Goal: Check status: Check status

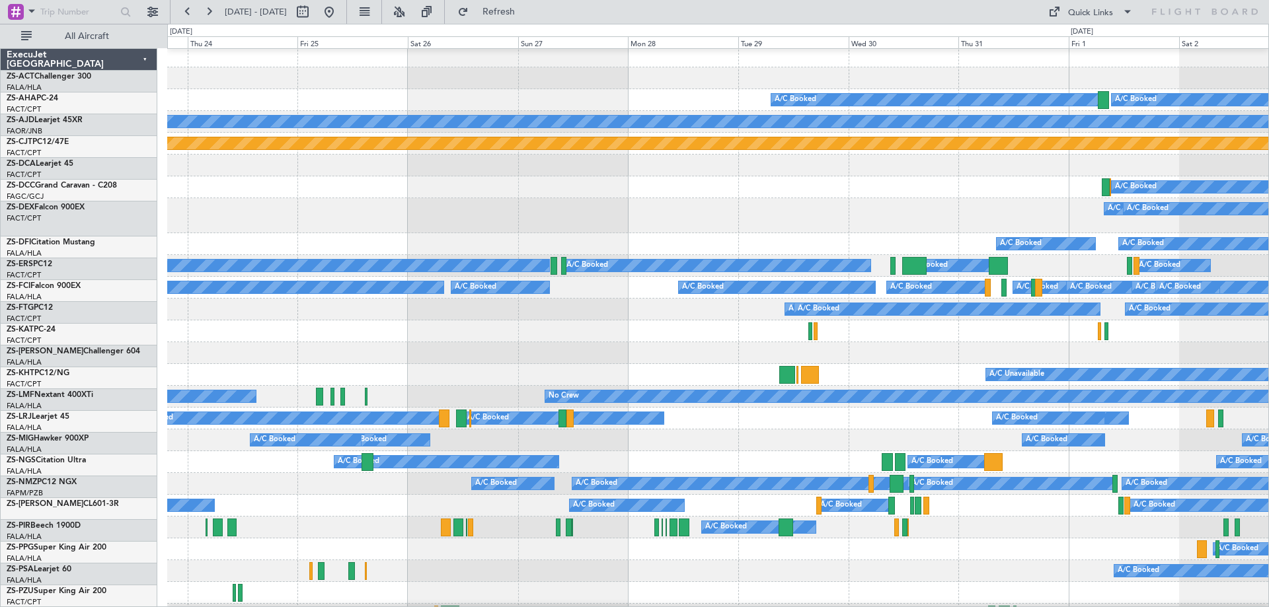
click at [680, 210] on div "A/C Booked A/C Booked" at bounding box center [717, 215] width 1101 height 35
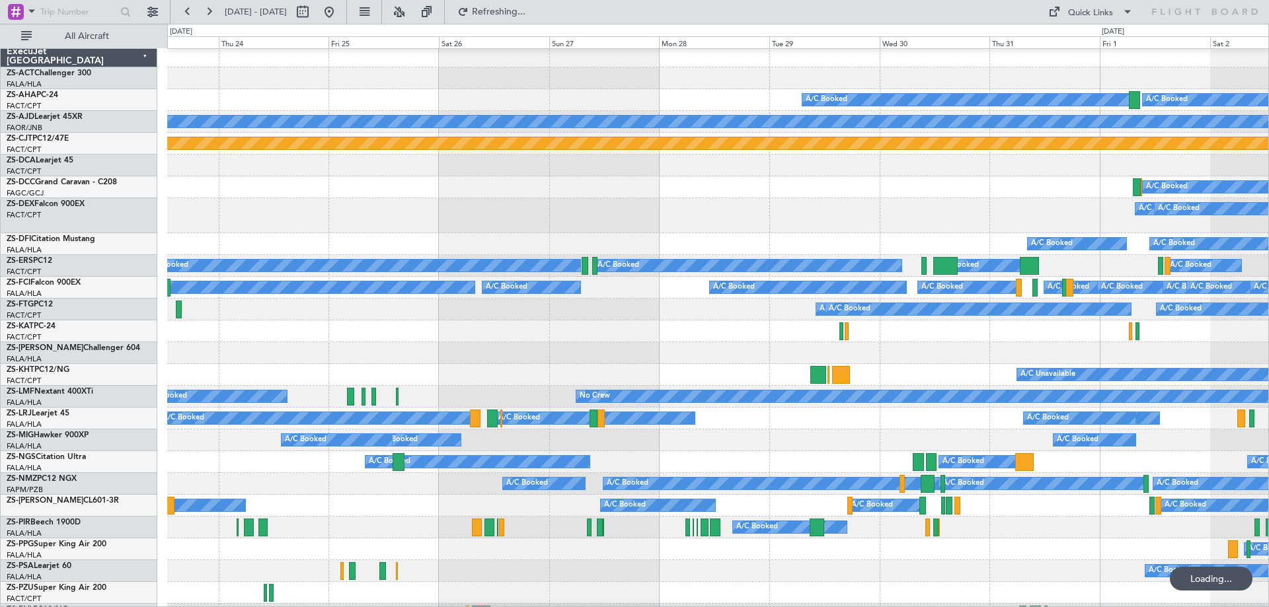
scroll to position [3, 0]
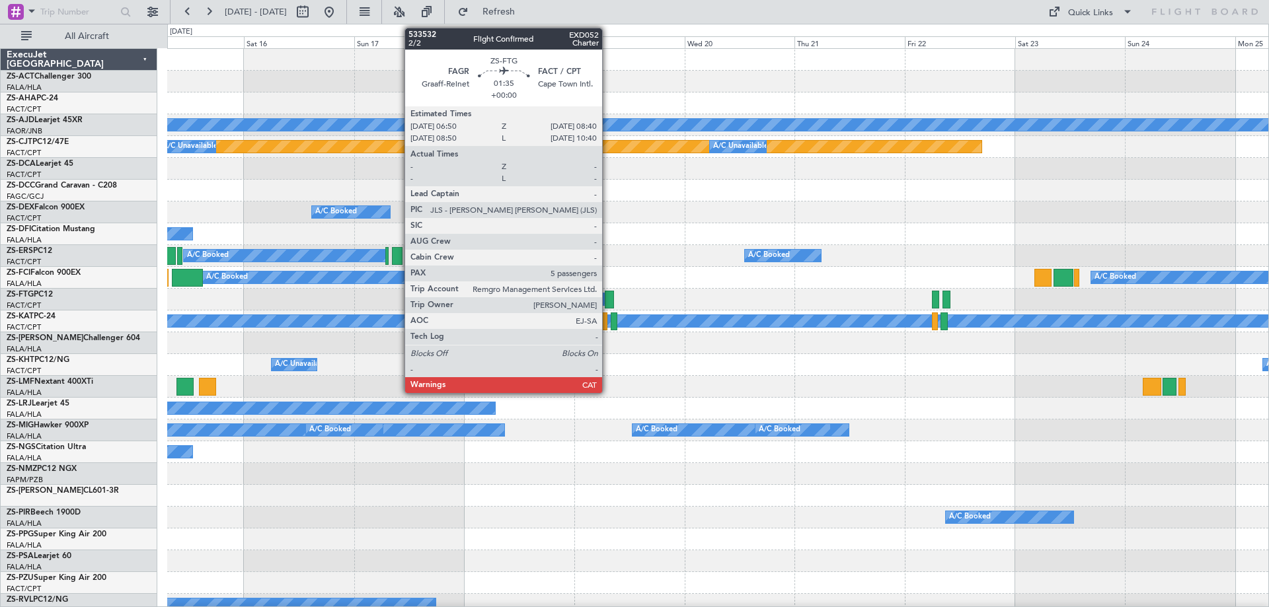
click at [608, 302] on div at bounding box center [609, 300] width 9 height 18
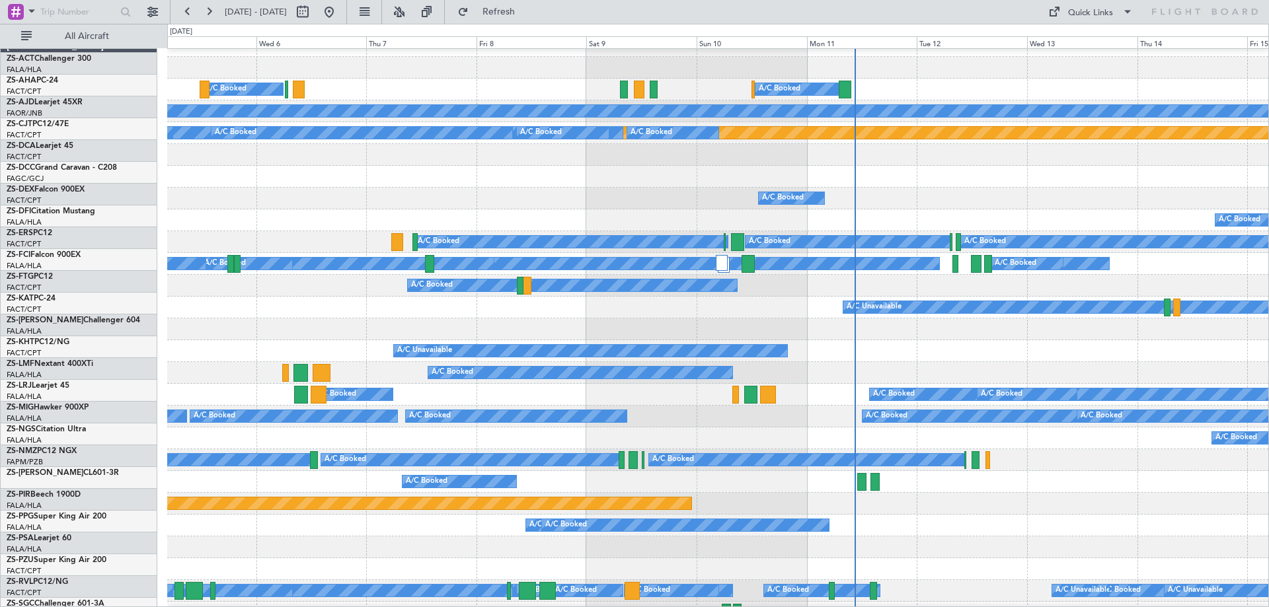
scroll to position [14, 0]
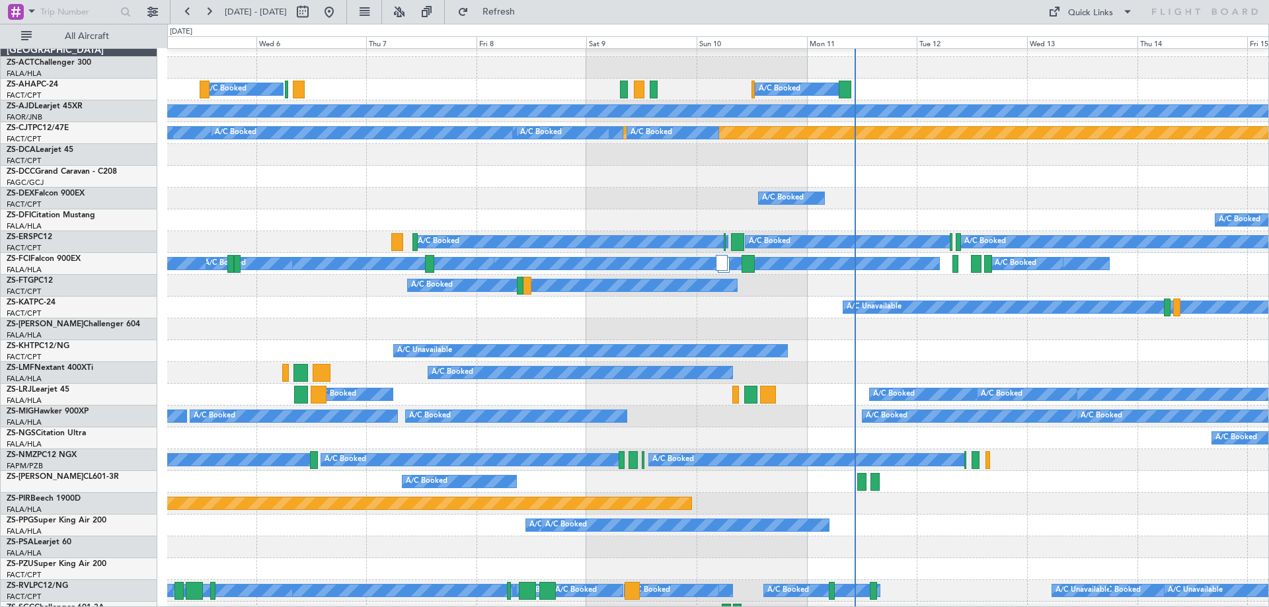
click at [1250, 490] on div "A/C Booked A/C Booked" at bounding box center [717, 482] width 1101 height 22
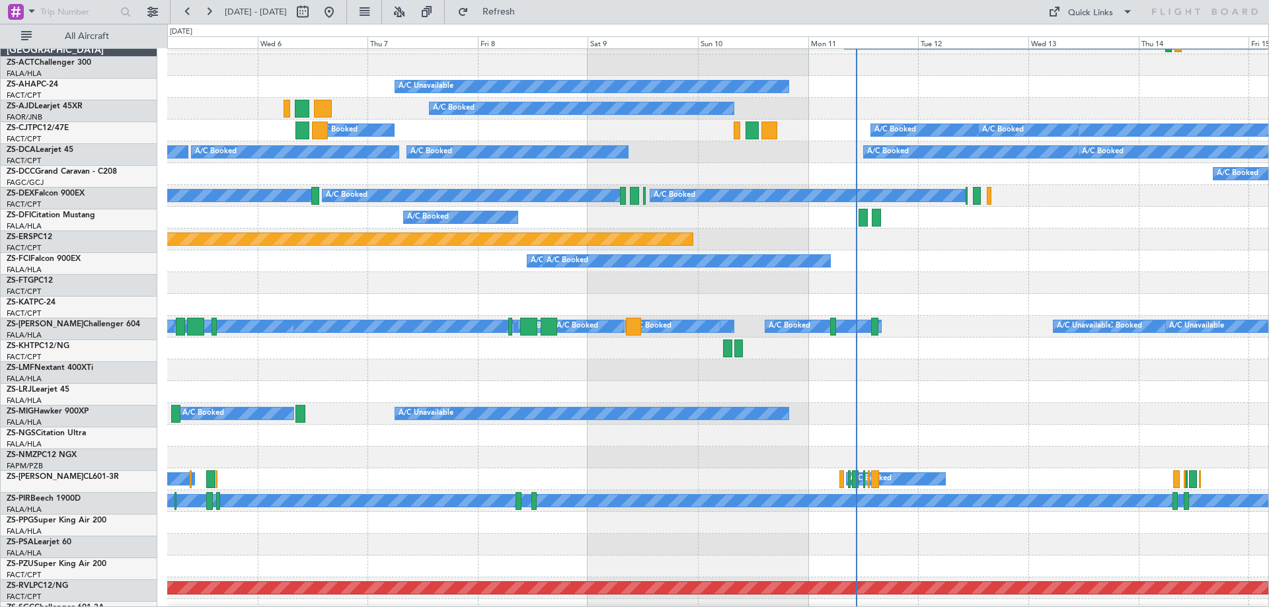
scroll to position [278, 0]
